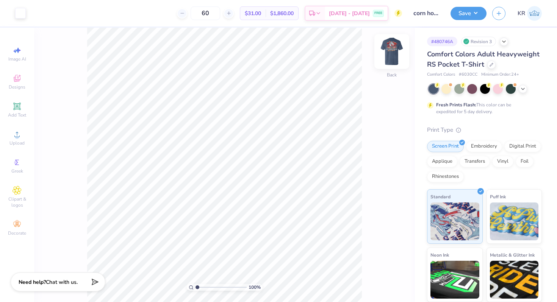
click at [393, 59] on img at bounding box center [391, 51] width 30 height 30
click at [32, 13] on div at bounding box center [34, 12] width 11 height 11
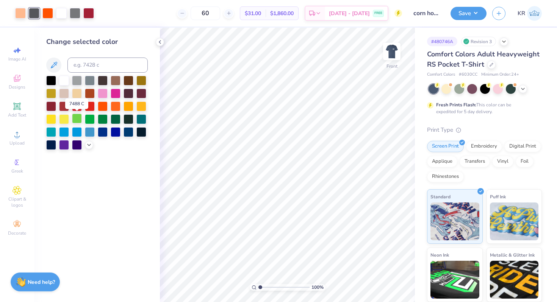
click at [79, 119] on div at bounding box center [77, 119] width 10 height 10
click at [87, 146] on icon at bounding box center [89, 144] width 6 height 6
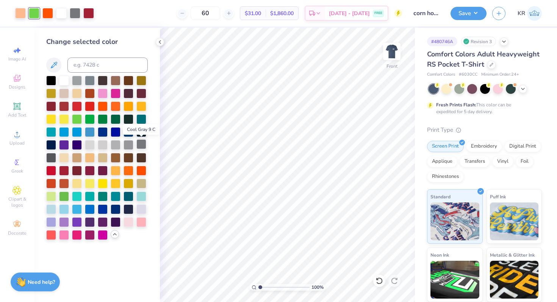
click at [142, 147] on div at bounding box center [141, 144] width 10 height 10
click at [35, 11] on div at bounding box center [34, 12] width 11 height 11
click at [139, 144] on div at bounding box center [141, 144] width 10 height 10
click at [378, 282] on icon at bounding box center [379, 281] width 8 height 8
click at [378, 283] on icon at bounding box center [379, 281] width 8 height 8
